Goal: Task Accomplishment & Management: Manage account settings

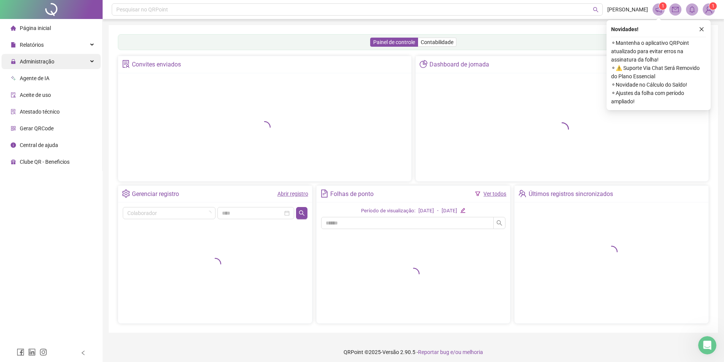
click at [47, 59] on span "Administração" at bounding box center [37, 62] width 35 height 6
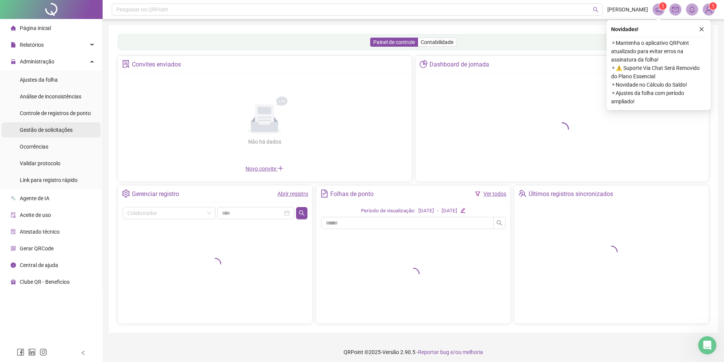
click at [64, 131] on span "Gestão de solicitações" at bounding box center [46, 130] width 53 height 6
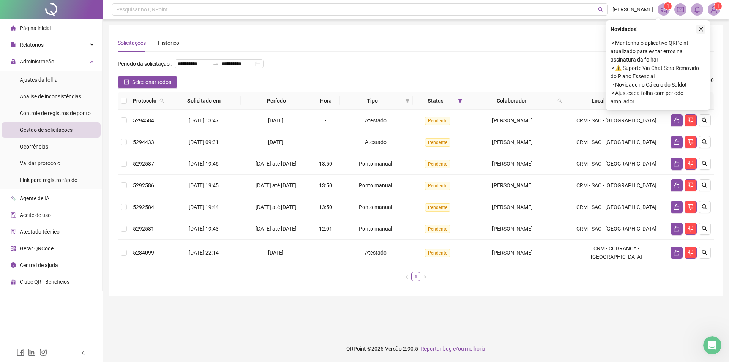
click at [701, 30] on icon "close" at bounding box center [701, 29] width 5 height 5
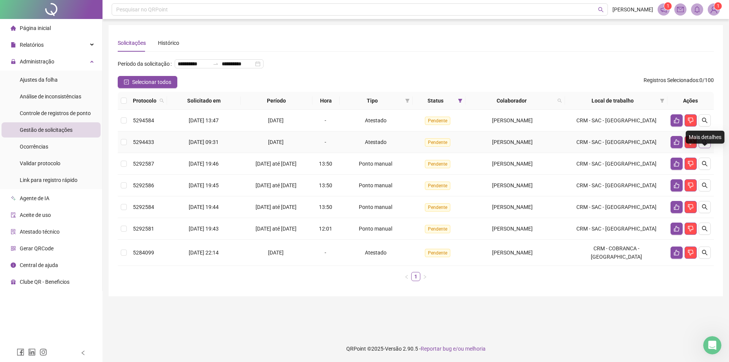
click at [707, 148] on button "button" at bounding box center [705, 142] width 12 height 12
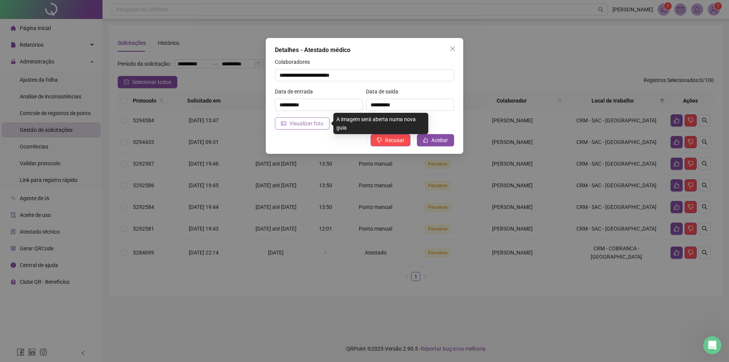
click at [312, 123] on span "Visualizar foto" at bounding box center [306, 123] width 34 height 8
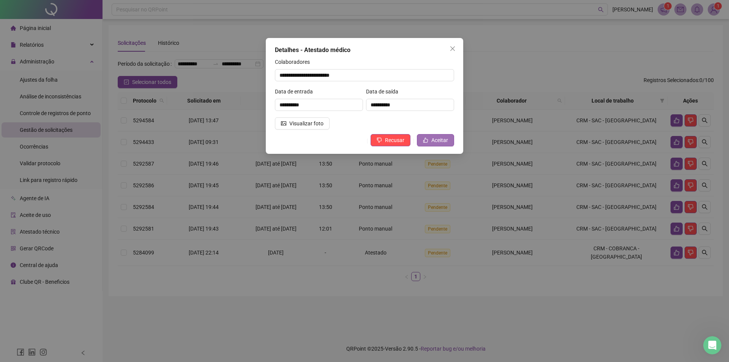
click at [436, 144] on button "Aceitar" at bounding box center [435, 140] width 37 height 12
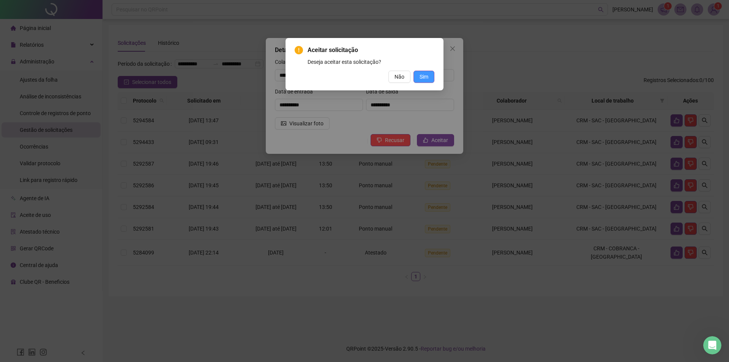
click at [430, 80] on button "Sim" at bounding box center [424, 77] width 21 height 12
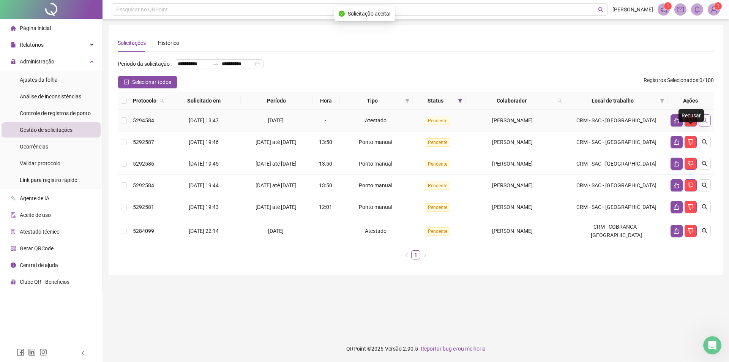
click at [701, 127] on button "button" at bounding box center [705, 120] width 12 height 12
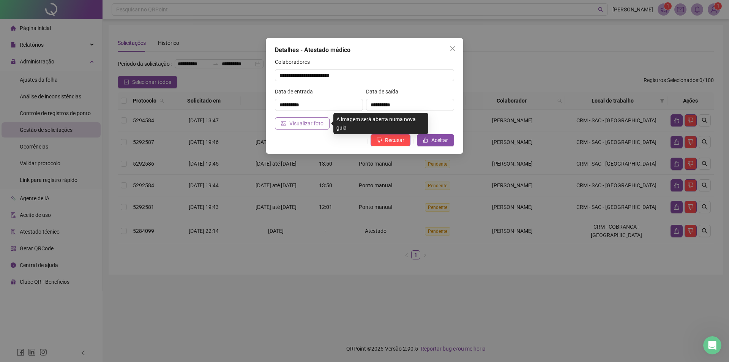
click at [323, 124] on button "Visualizar foto" at bounding box center [302, 123] width 55 height 12
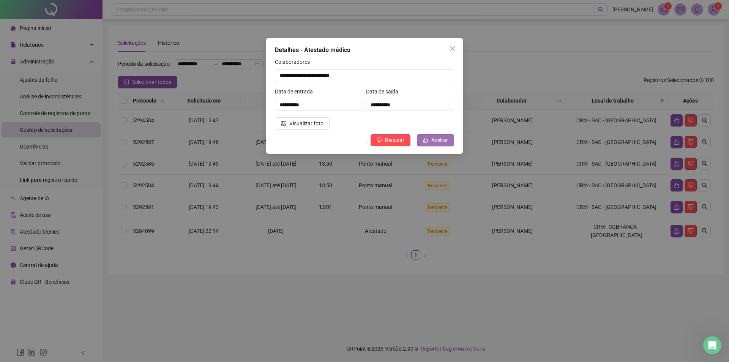
click at [432, 142] on button "Aceitar" at bounding box center [435, 140] width 37 height 12
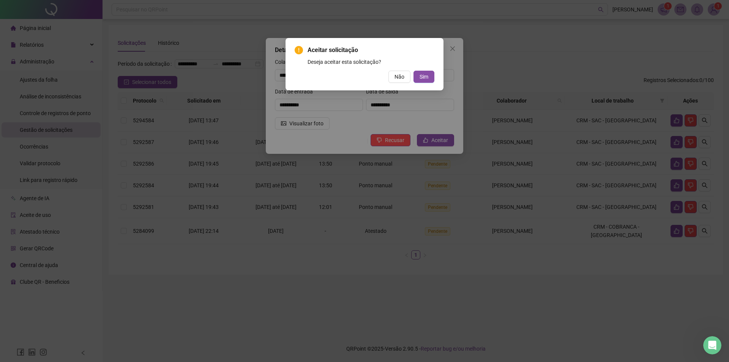
click at [425, 85] on div "Aceitar solicitação Deseja aceitar esta solicitação? Não Sim" at bounding box center [365, 64] width 158 height 52
click at [425, 77] on span "Sim" at bounding box center [424, 77] width 9 height 8
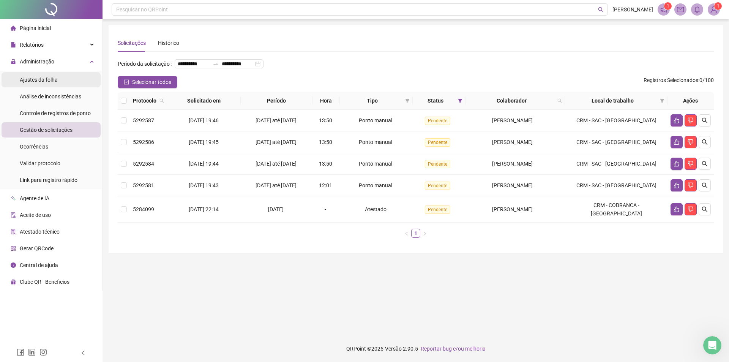
click at [57, 74] on div "Ajustes da folha" at bounding box center [39, 79] width 38 height 15
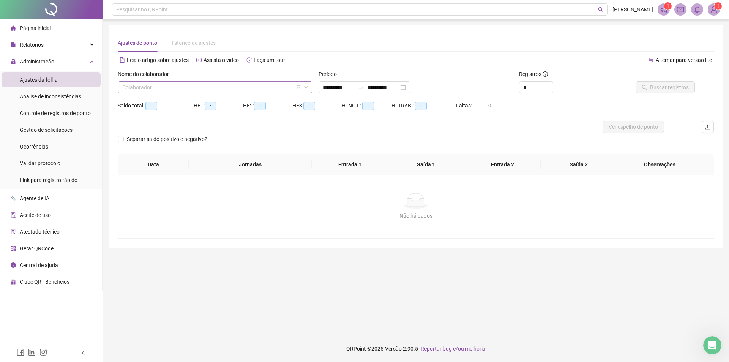
type input "**********"
click at [237, 90] on input "search" at bounding box center [211, 87] width 179 height 11
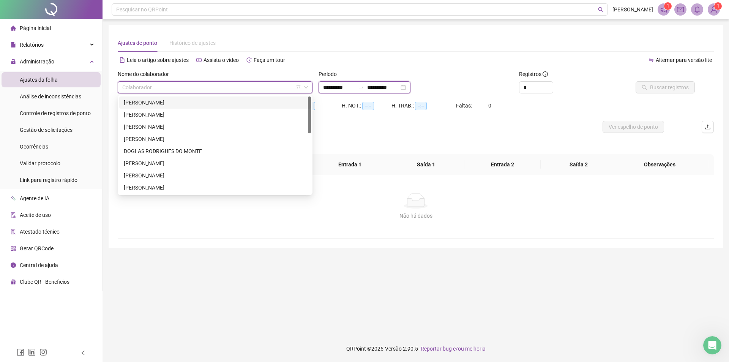
click at [383, 87] on input "**********" at bounding box center [383, 87] width 32 height 8
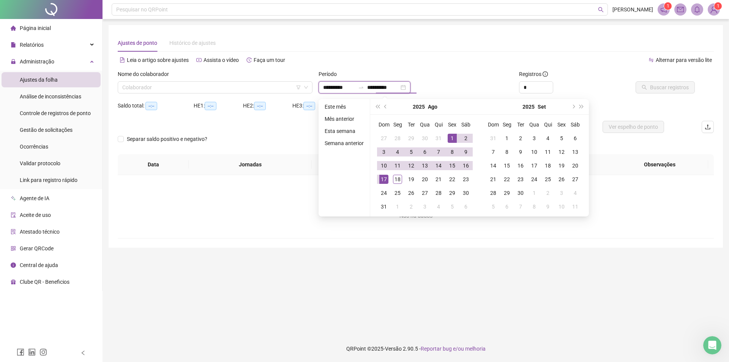
click at [350, 86] on input "**********" at bounding box center [339, 87] width 32 height 8
click at [386, 109] on button "prev-year" at bounding box center [386, 106] width 8 height 15
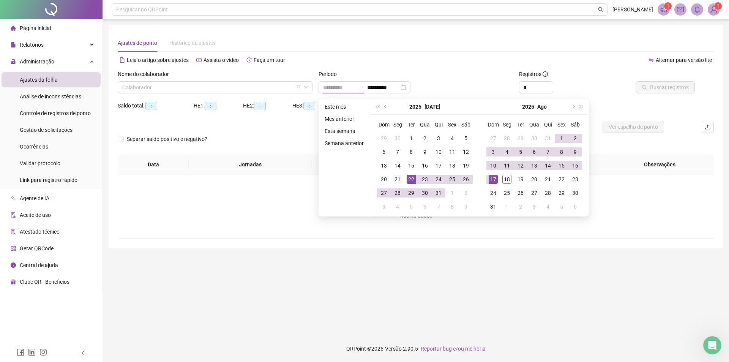
type input "**********"
click at [397, 181] on div "21" at bounding box center [397, 179] width 9 height 9
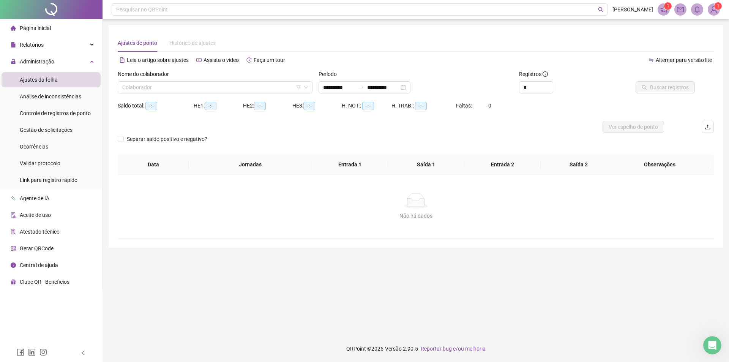
click at [403, 95] on div "**********" at bounding box center [416, 85] width 201 height 30
click at [411, 88] on div "**********" at bounding box center [365, 87] width 92 height 12
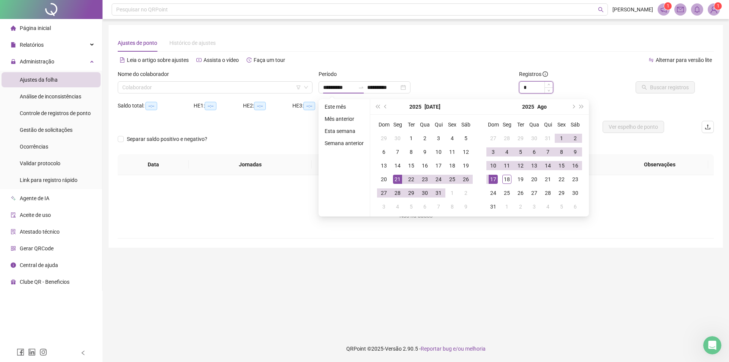
click at [527, 88] on input "*" at bounding box center [536, 87] width 33 height 11
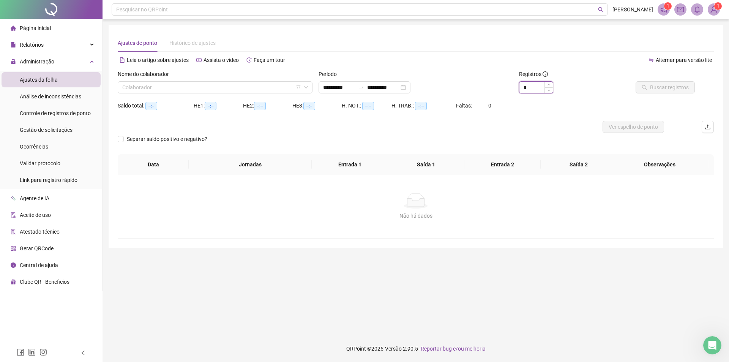
click at [541, 88] on input "*" at bounding box center [536, 87] width 33 height 11
click at [541, 87] on input "*" at bounding box center [536, 87] width 33 height 11
type input "*"
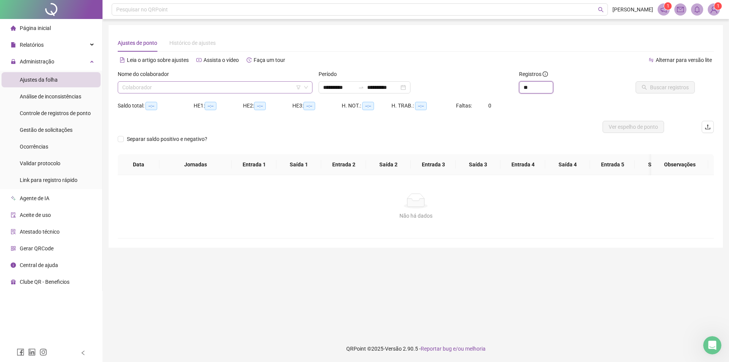
type input "**"
click at [153, 92] on input "search" at bounding box center [211, 87] width 179 height 11
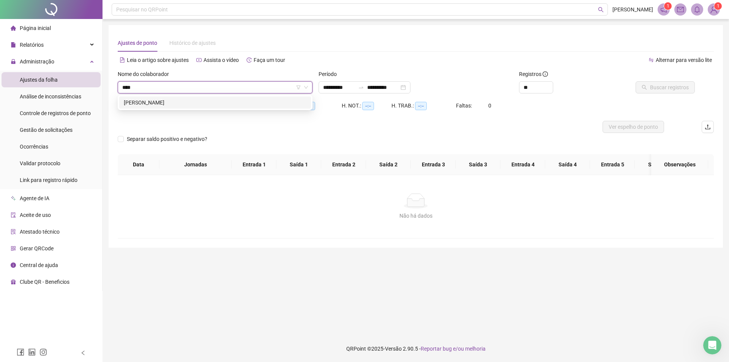
type input "*****"
click at [160, 99] on div "[PERSON_NAME]" at bounding box center [215, 102] width 183 height 8
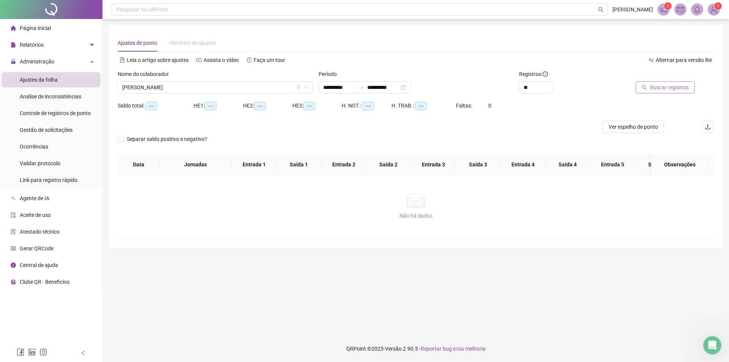
click at [643, 90] on button "Buscar registros" at bounding box center [665, 87] width 59 height 12
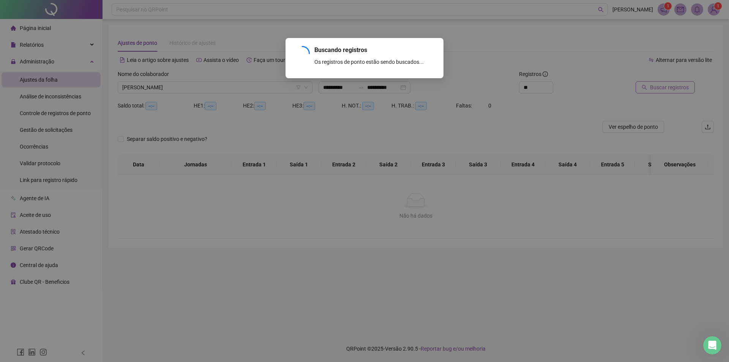
click at [644, 90] on div "Buscando registros Os registros de ponto estão sendo buscados... OK" at bounding box center [364, 181] width 729 height 362
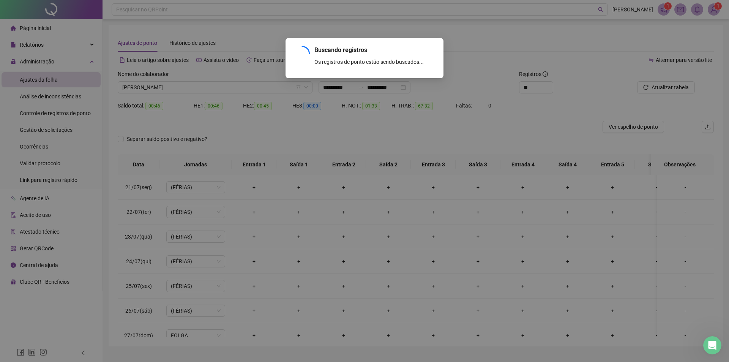
click at [373, 133] on div "Buscando registros Os registros de ponto estão sendo buscados... OK" at bounding box center [364, 181] width 729 height 362
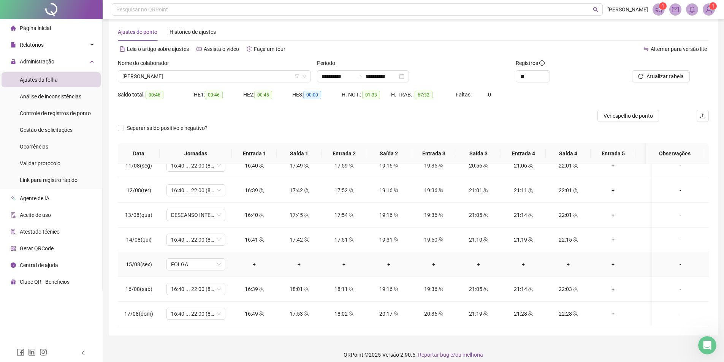
scroll to position [17, 0]
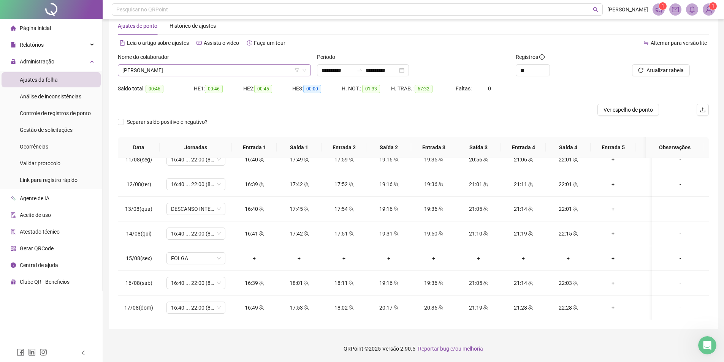
click at [252, 75] on span "[PERSON_NAME]" at bounding box center [214, 70] width 184 height 11
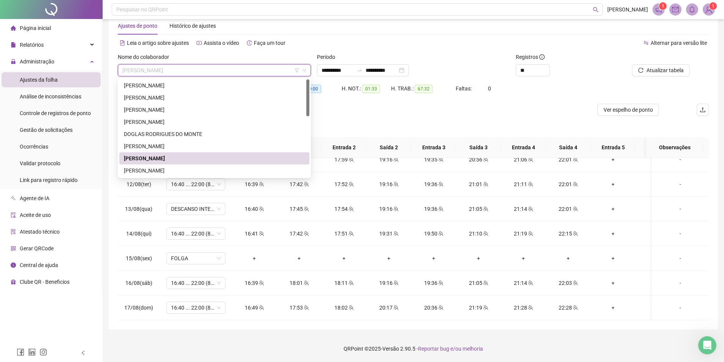
click at [245, 70] on span "[PERSON_NAME]" at bounding box center [214, 70] width 184 height 11
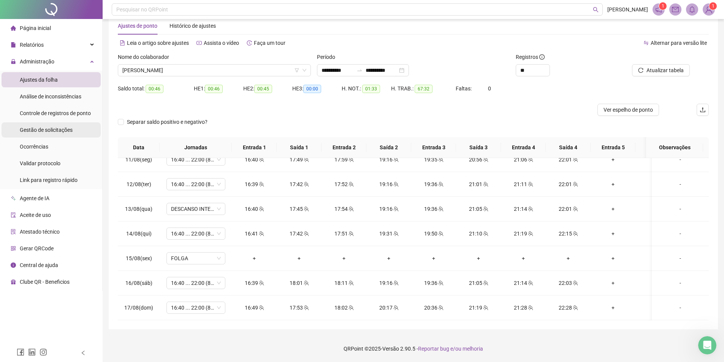
click at [58, 131] on span "Gestão de solicitações" at bounding box center [46, 130] width 53 height 6
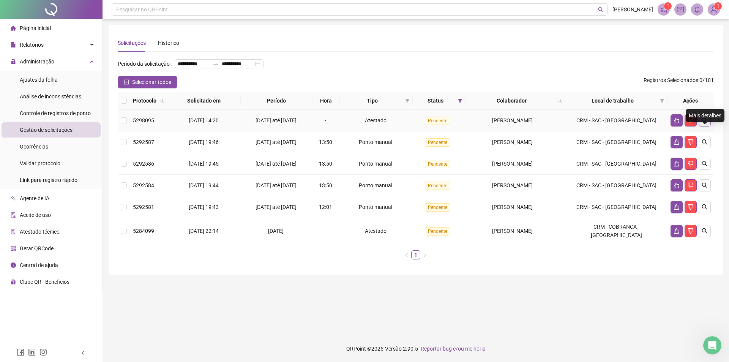
click at [703, 123] on icon "search" at bounding box center [705, 120] width 6 height 6
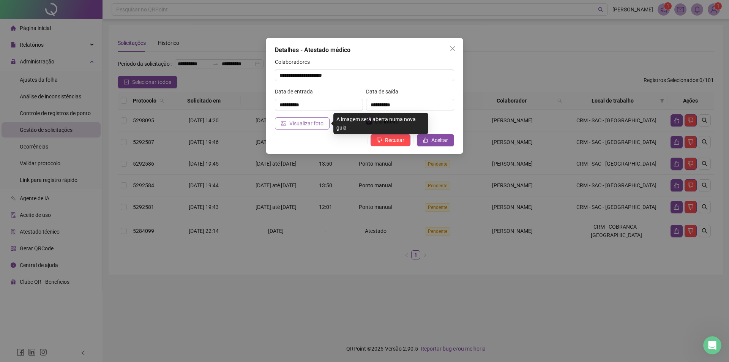
click at [321, 128] on button "Visualizar foto" at bounding box center [302, 123] width 55 height 12
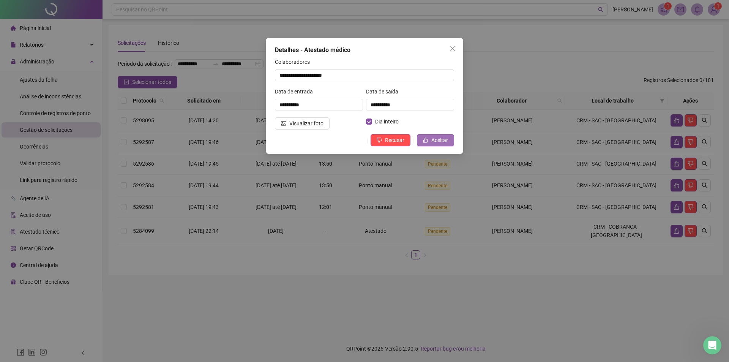
click at [440, 137] on span "Aceitar" at bounding box center [440, 140] width 17 height 8
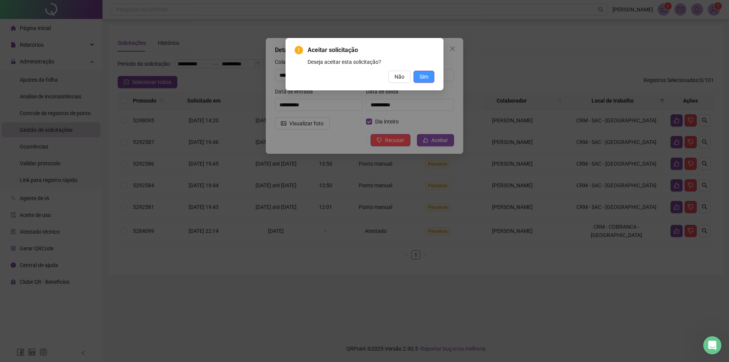
click at [428, 78] on span "Sim" at bounding box center [424, 77] width 9 height 8
